Goal: Transaction & Acquisition: Purchase product/service

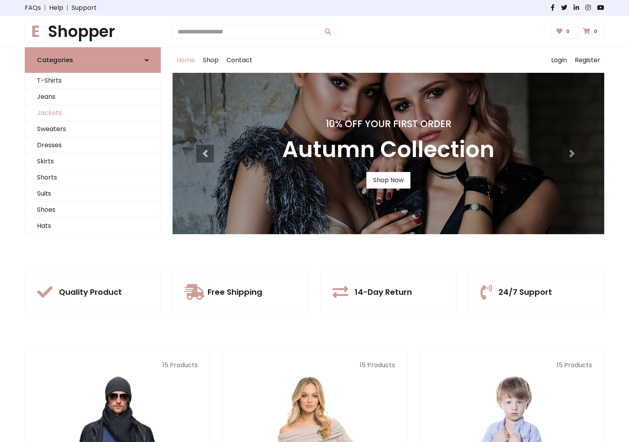
click at [93, 113] on link "Jackets" at bounding box center [92, 113] width 135 height 16
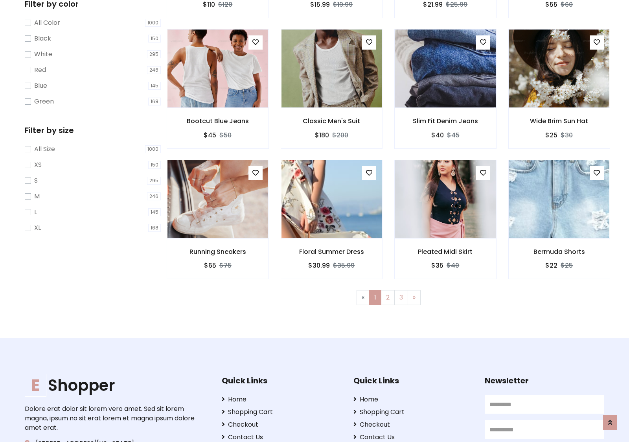
scroll to position [215, 0]
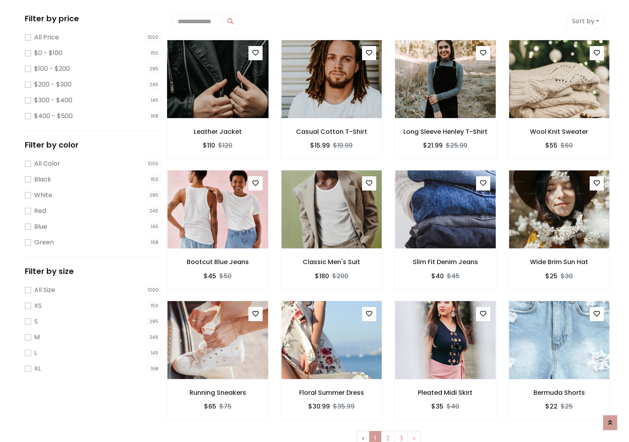
click at [217, 79] on img at bounding box center [217, 79] width 121 height 189
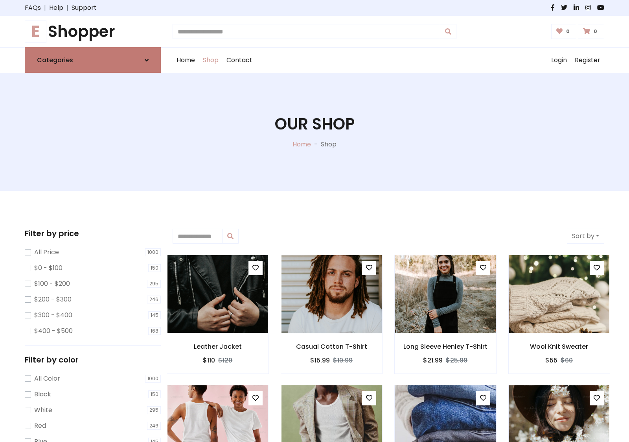
click at [93, 60] on link "Categories" at bounding box center [93, 60] width 136 height 26
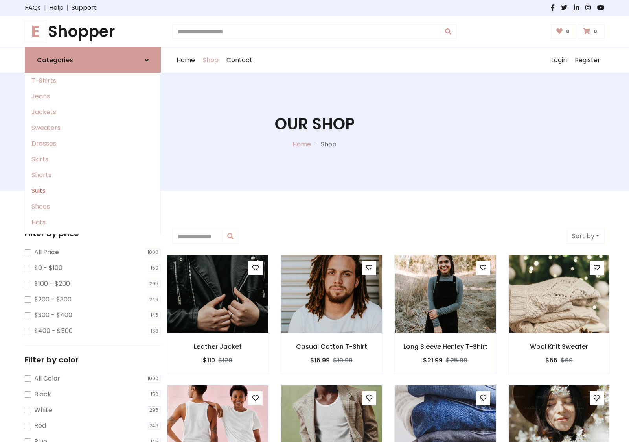
click at [93, 191] on link "Suits" at bounding box center [92, 191] width 135 height 16
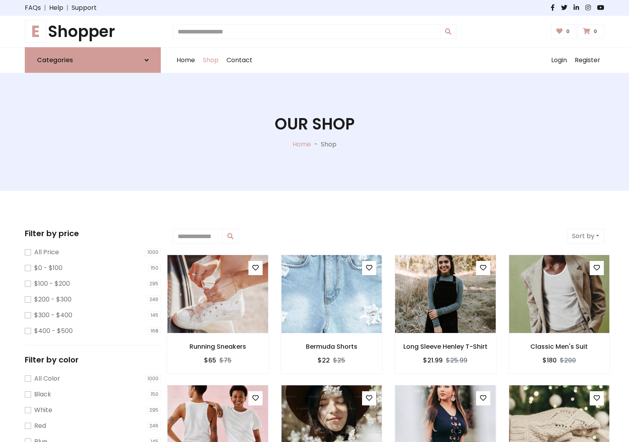
scroll to position [434, 0]
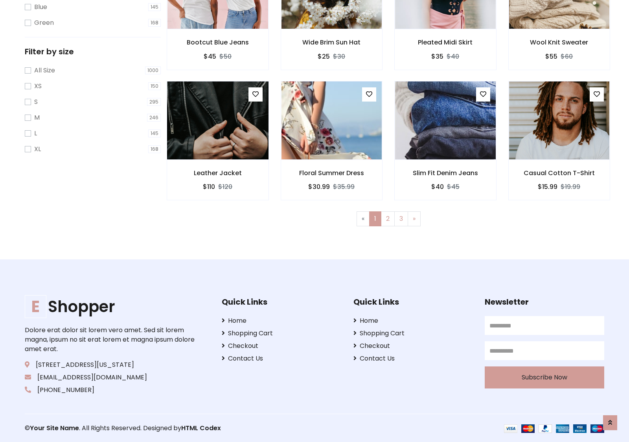
click at [217, 120] on img at bounding box center [217, 120] width 121 height 189
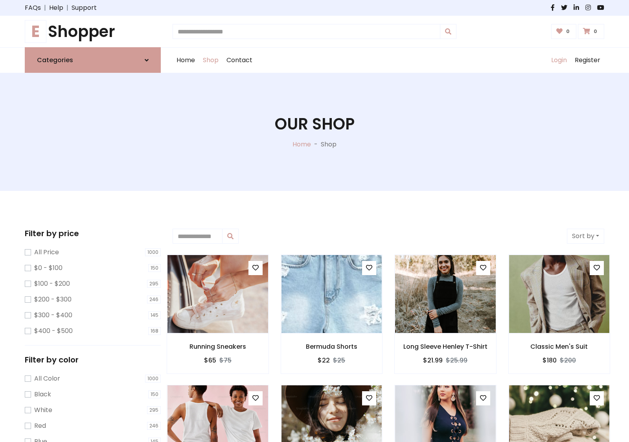
click at [559, 60] on link "Login" at bounding box center [559, 60] width 24 height 25
click at [147, 60] on icon at bounding box center [147, 60] width 4 height 6
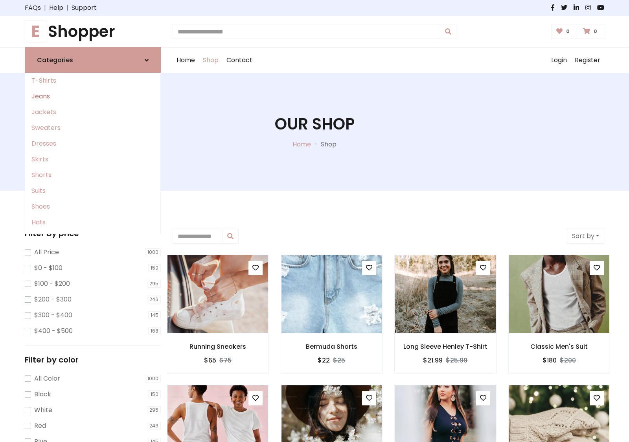
click at [93, 96] on link "Jeans" at bounding box center [92, 96] width 135 height 16
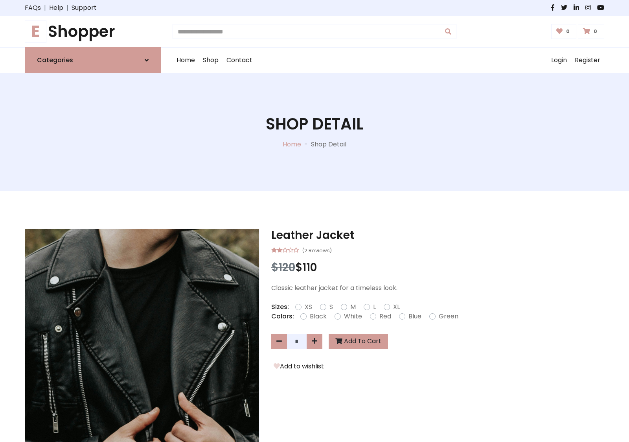
scroll to position [681, 0]
